Goal: Information Seeking & Learning: Check status

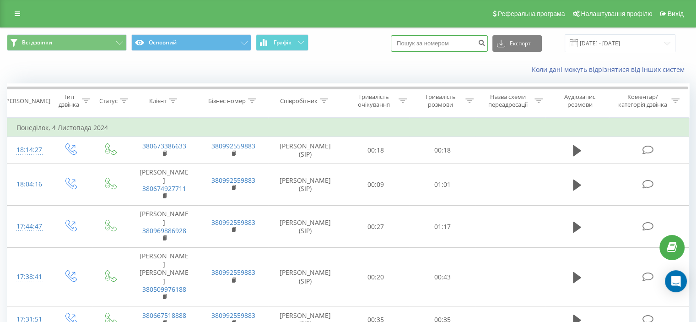
click at [430, 46] on input at bounding box center [439, 43] width 97 height 16
paste input "380674826390"
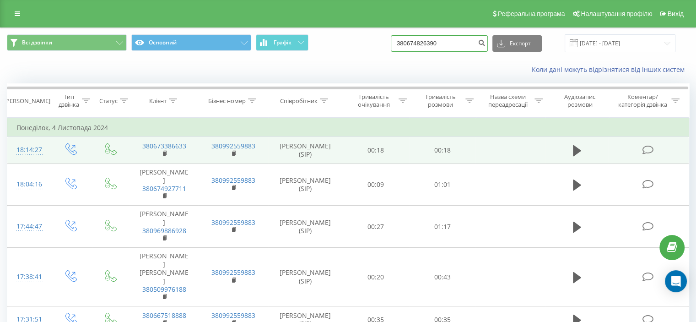
type input "380674826390"
